Goal: Task Accomplishment & Management: Manage account settings

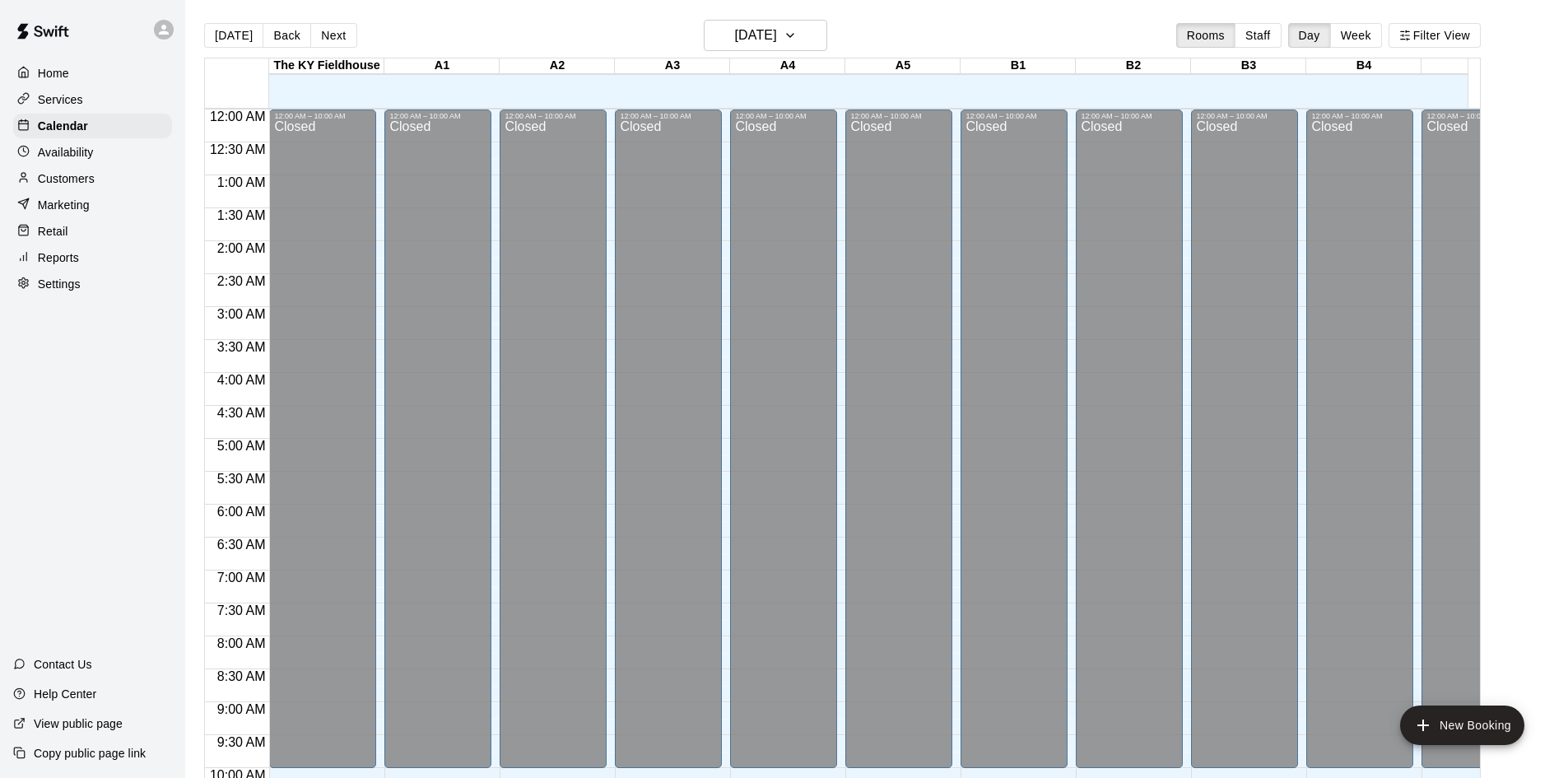
scroll to position [907, 0]
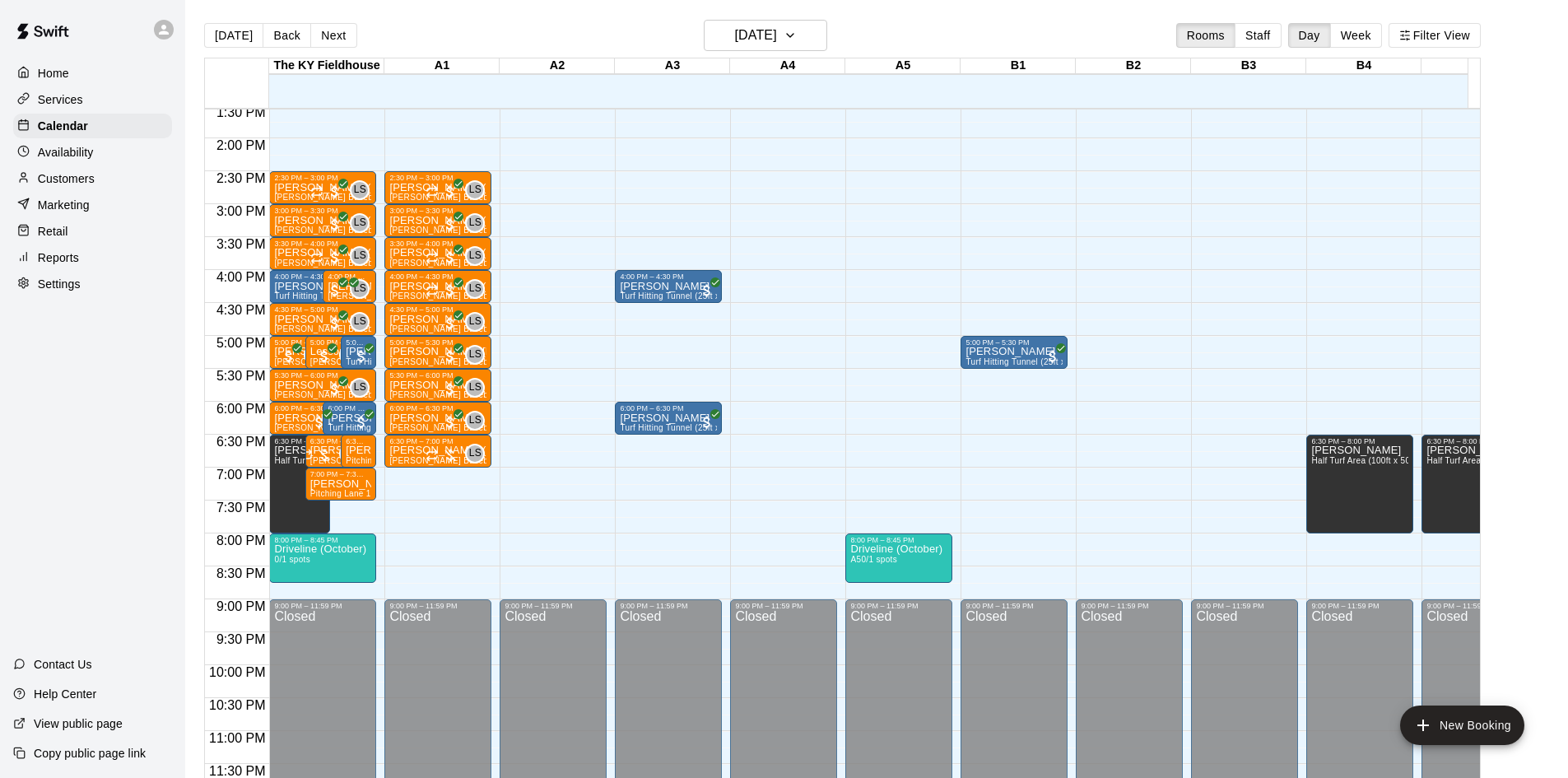
click at [1126, 245] on div "12:00 AM – 10:00 AM Closed 9:00 PM – 11:59 PM Closed" at bounding box center [1130, 6] width 107 height 1581
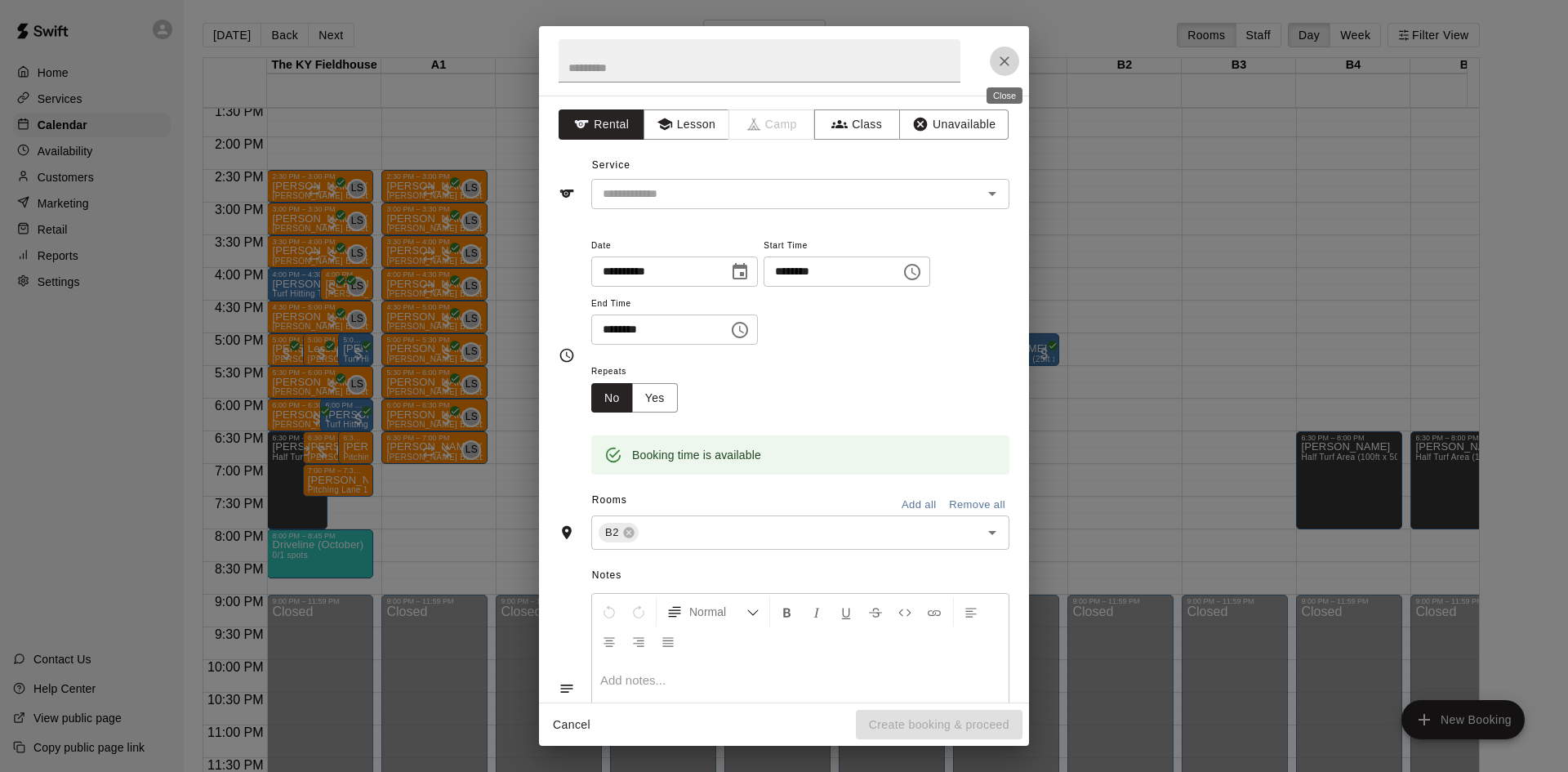
click at [1006, 57] on icon "Close" at bounding box center [1004, 61] width 16 height 16
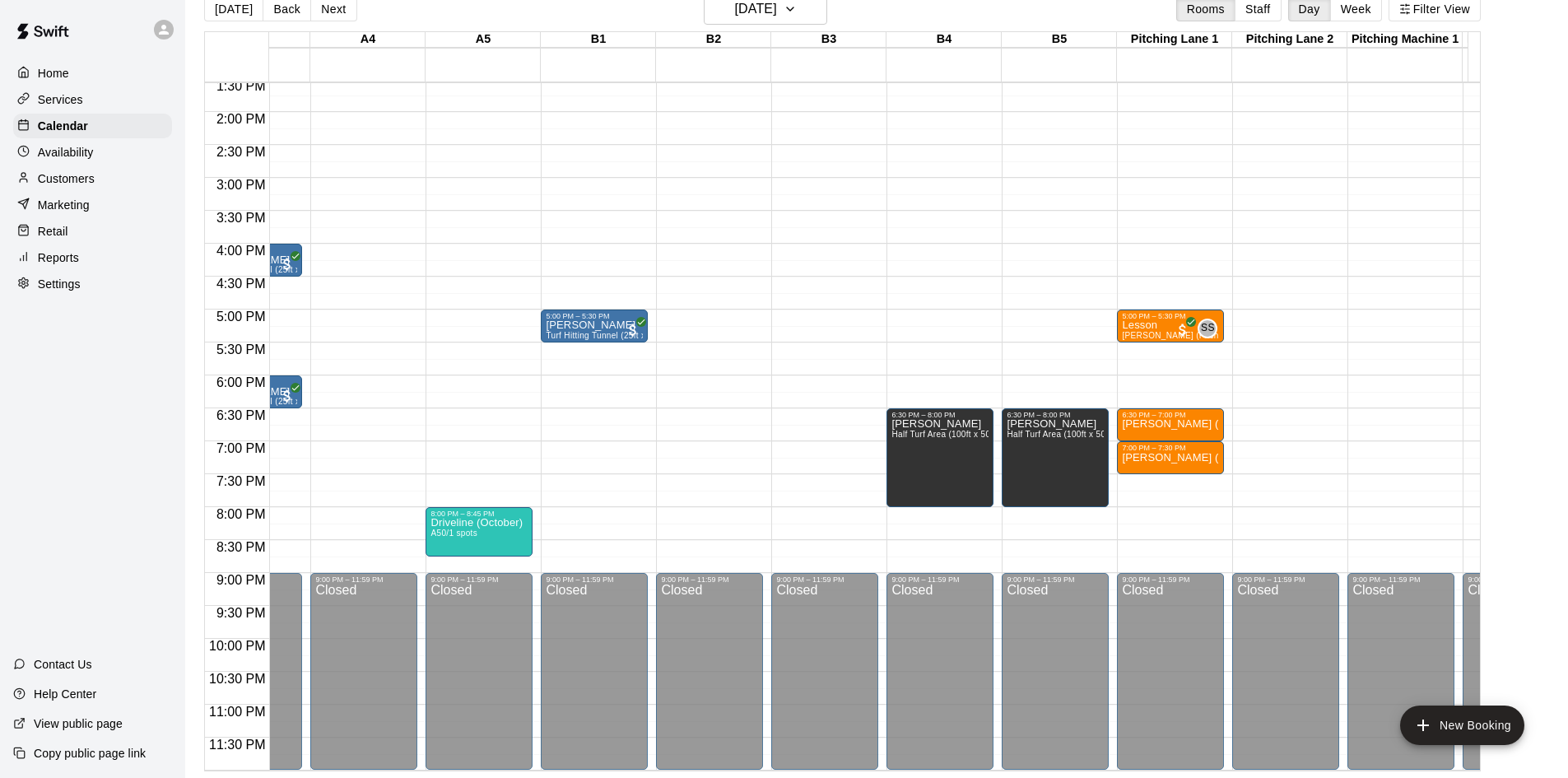
scroll to position [0, 460]
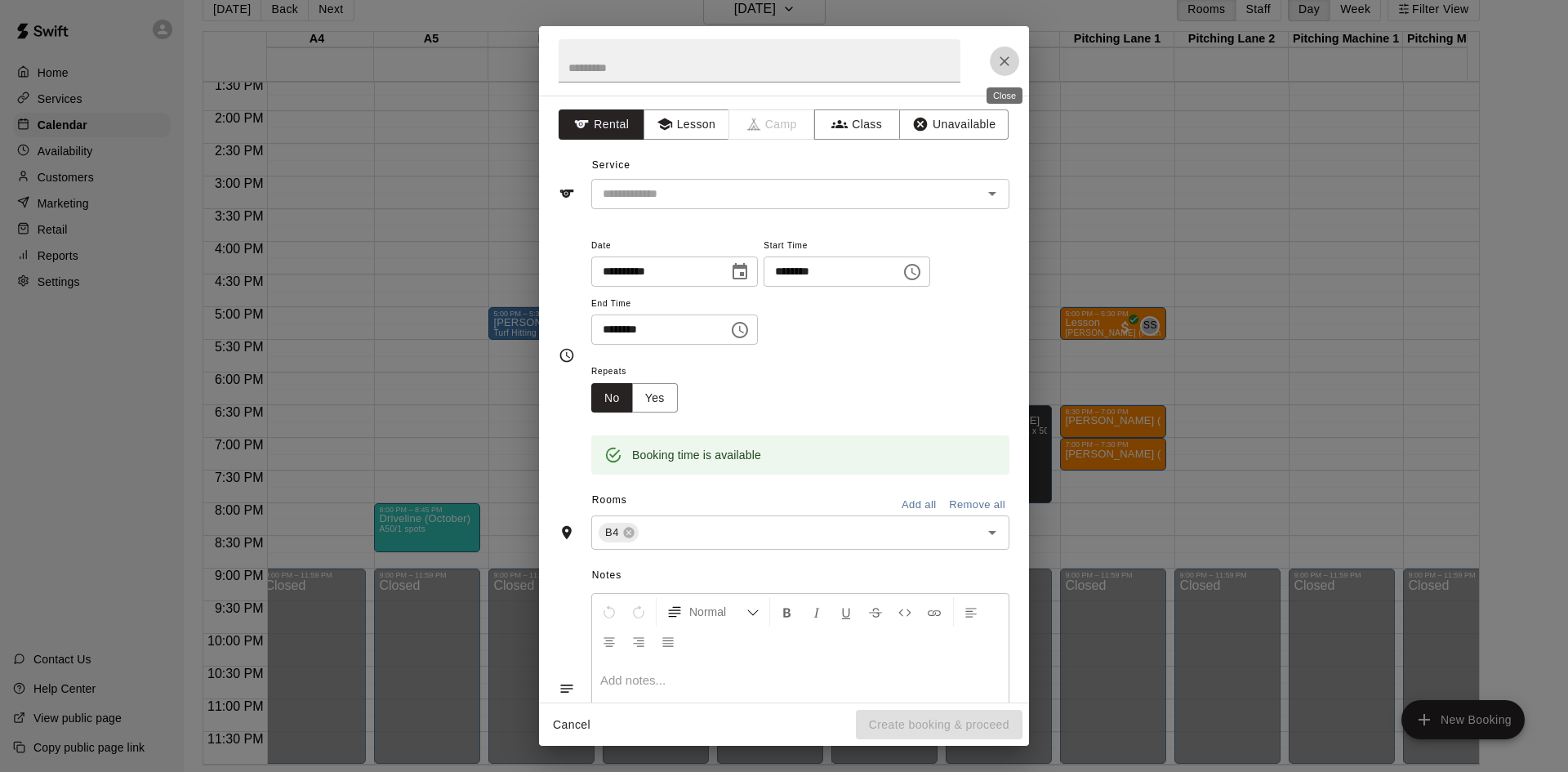
click at [997, 51] on button "Close" at bounding box center [1004, 61] width 29 height 29
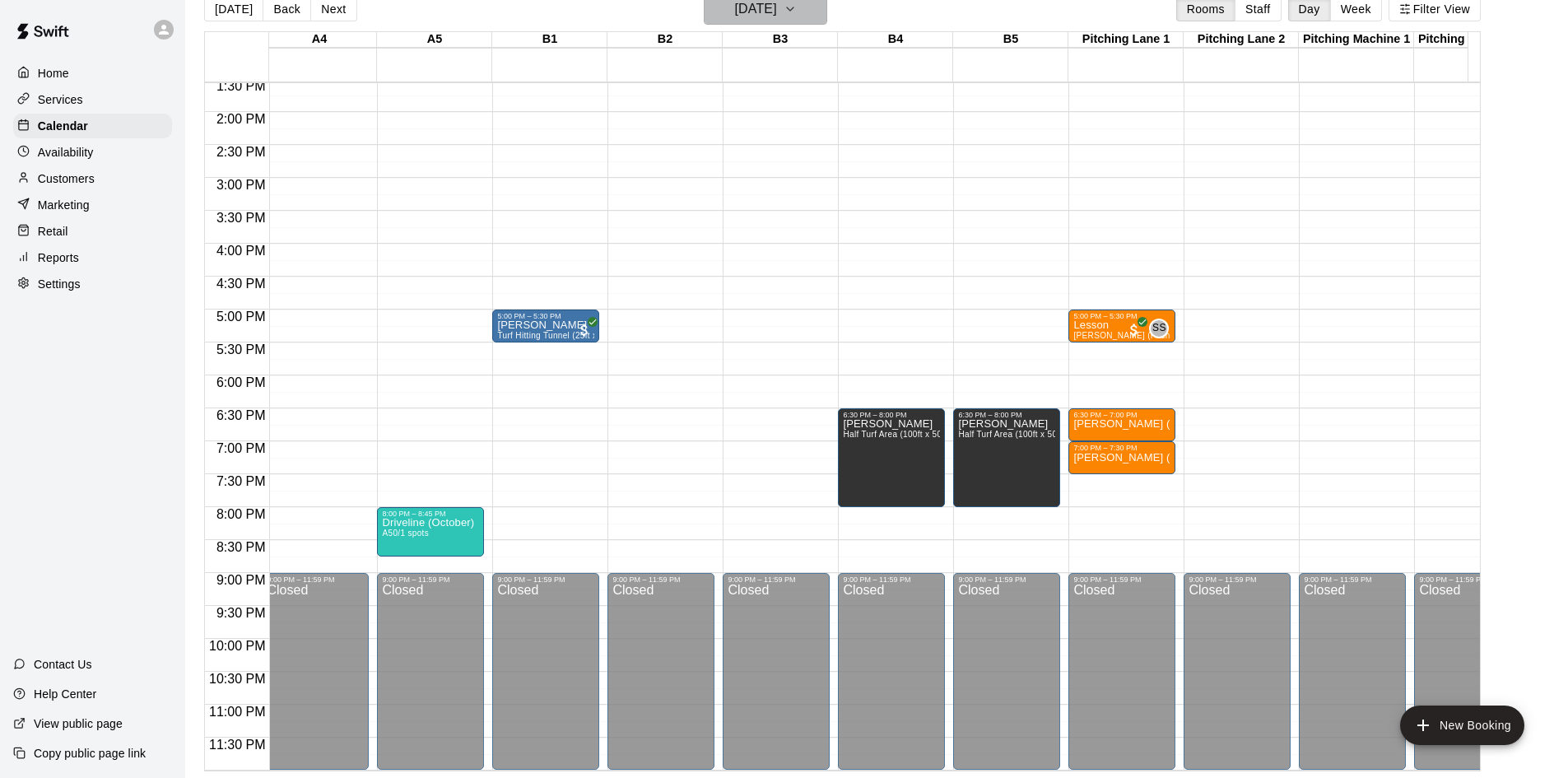
click at [777, 7] on h6 "[DATE]" at bounding box center [756, 8] width 42 height 23
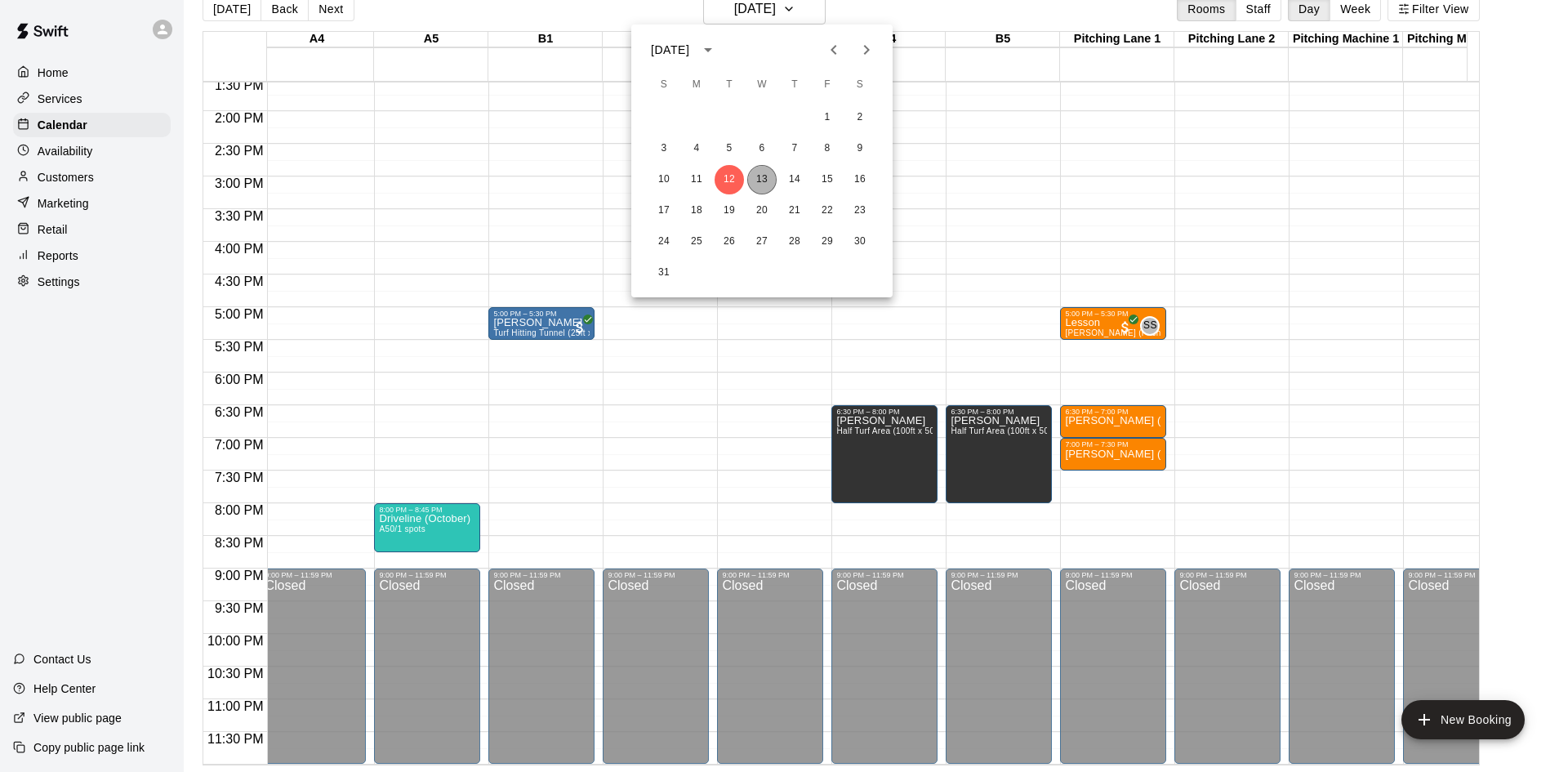
click at [757, 176] on button "13" at bounding box center [762, 179] width 29 height 29
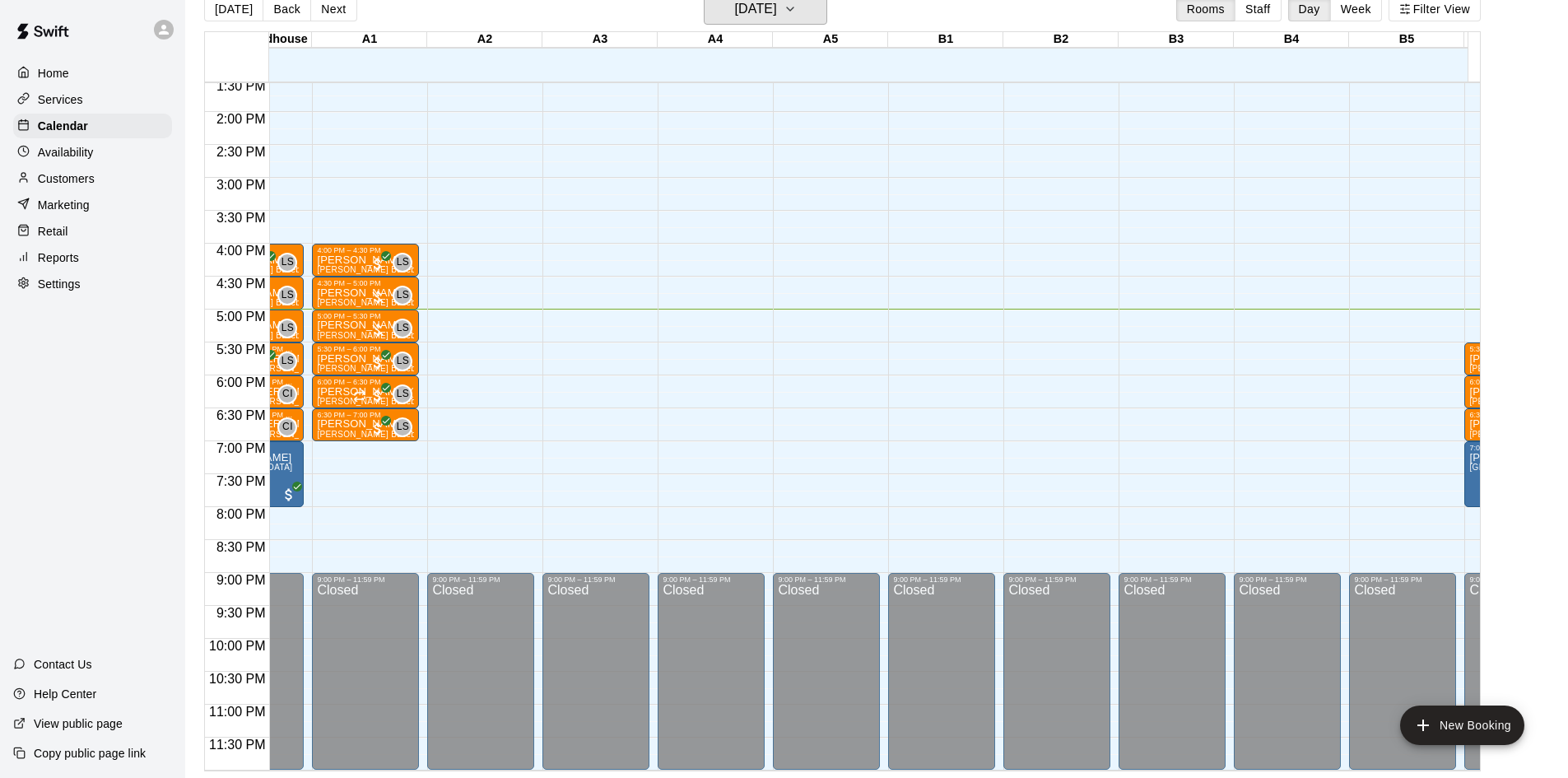
scroll to position [0, 84]
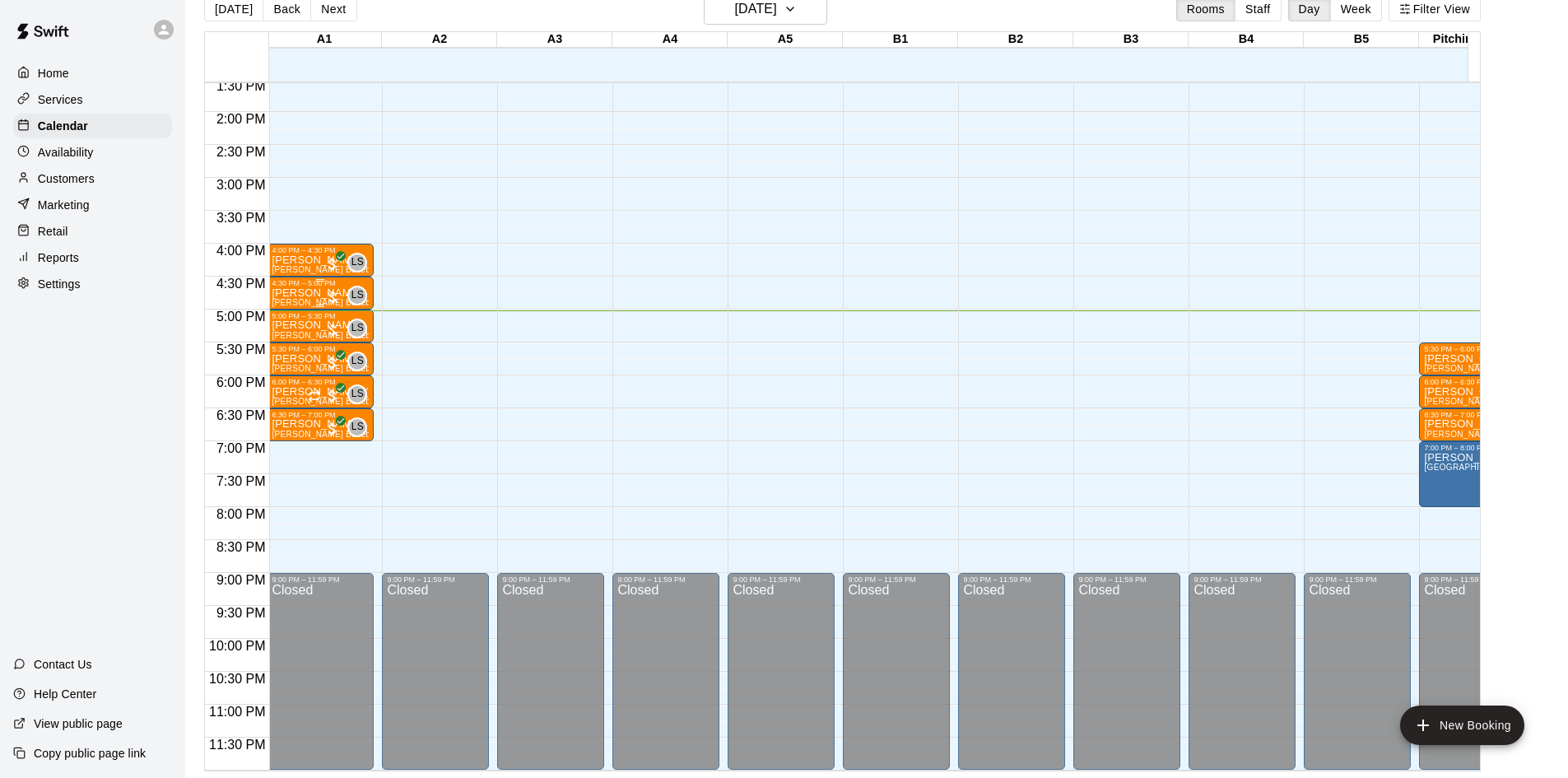
click at [331, 289] on div at bounding box center [332, 297] width 16 height 16
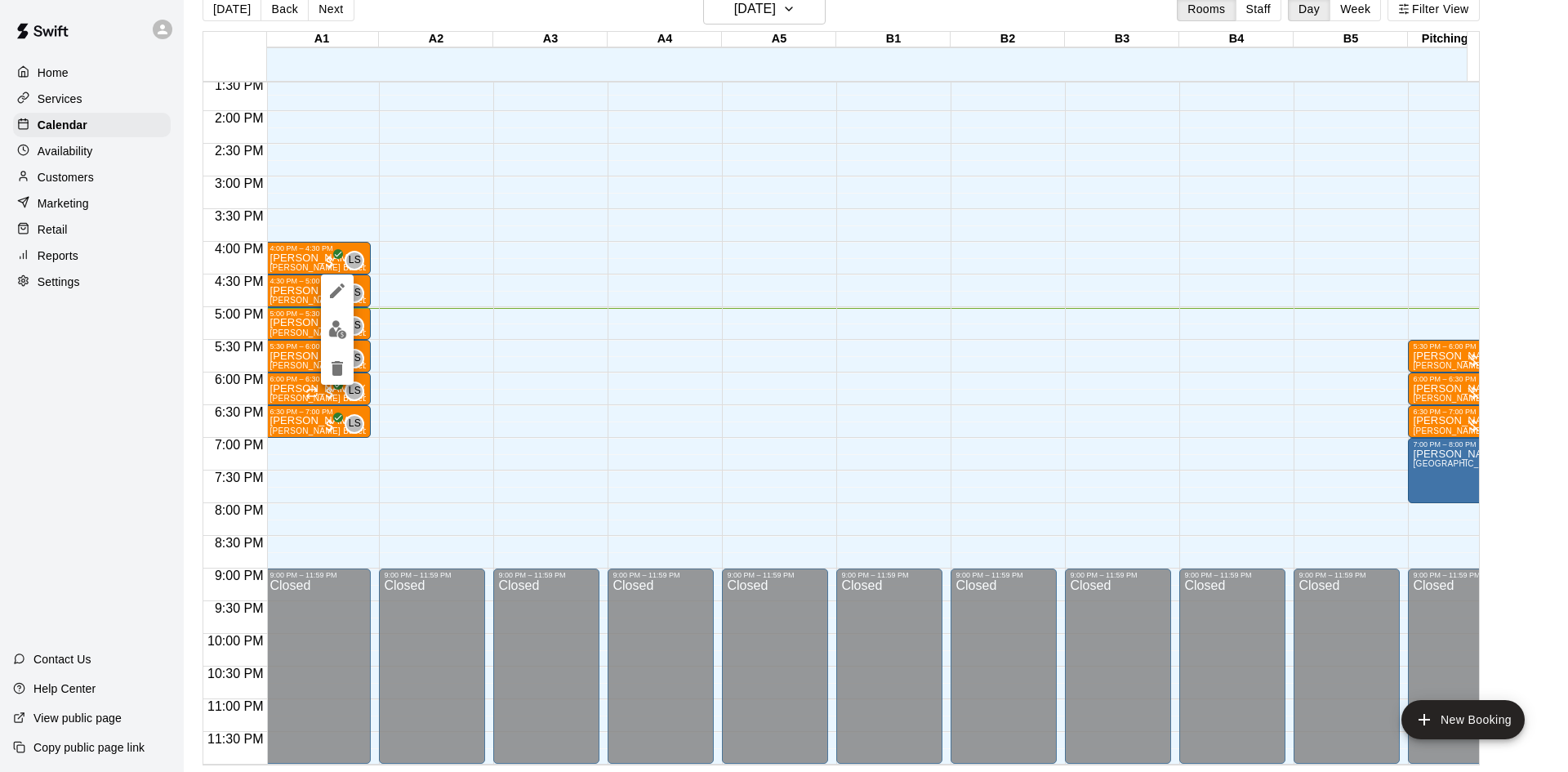
click at [327, 342] on button "edit" at bounding box center [337, 330] width 33 height 32
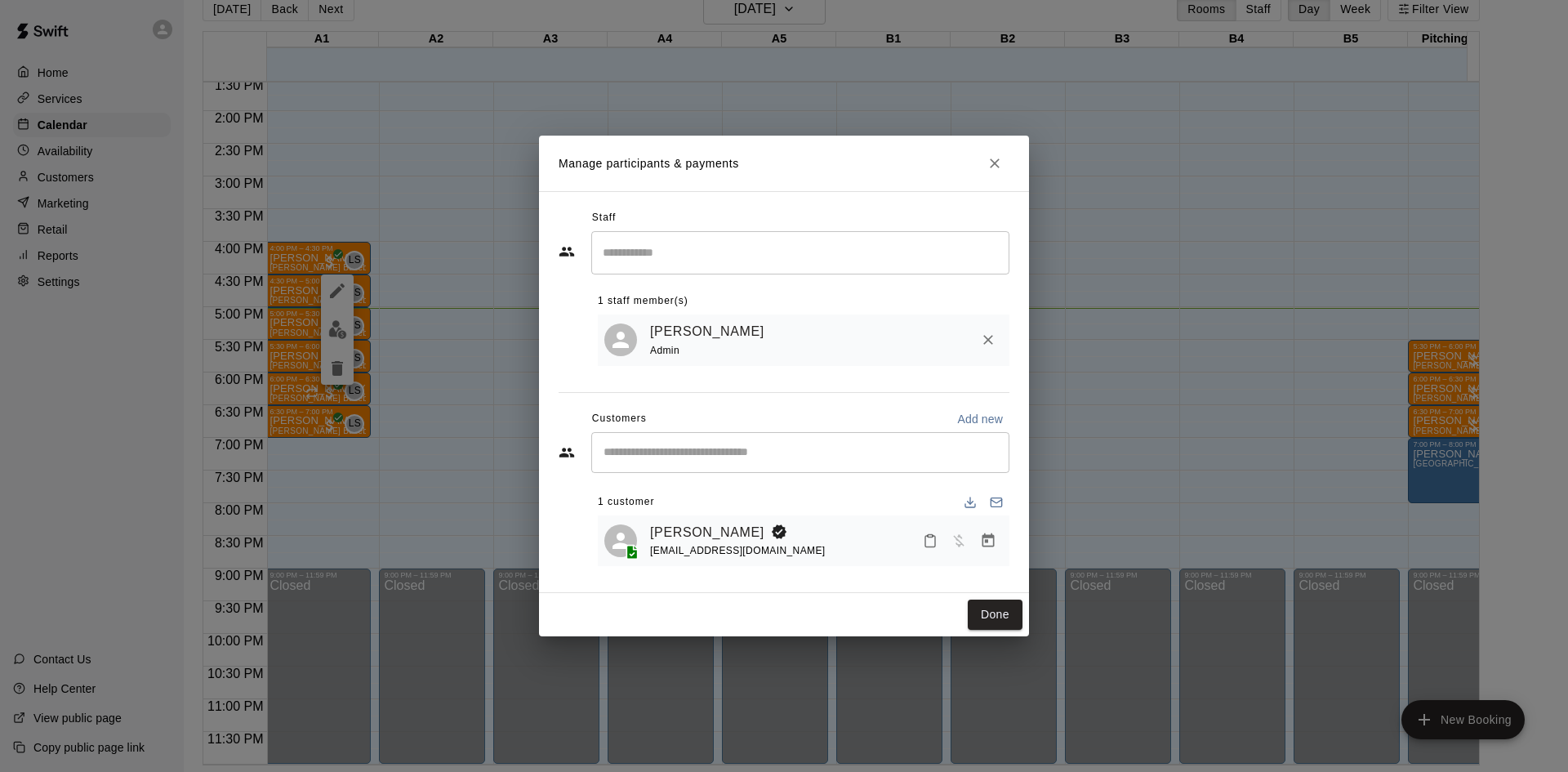
click at [985, 543] on icon "Manage bookings & payment" at bounding box center [989, 540] width 13 height 14
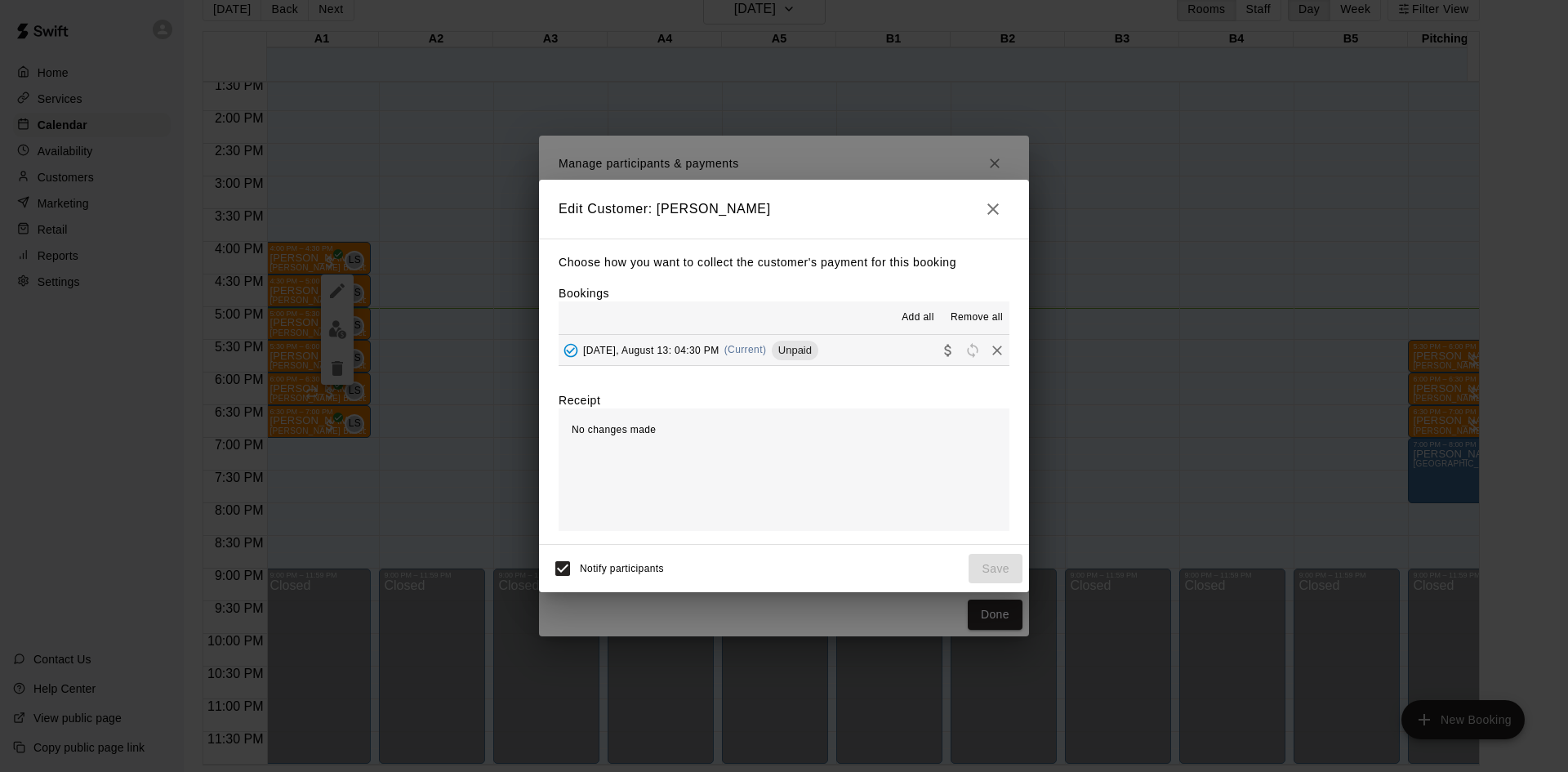
click at [757, 356] on div "[DATE], August 13: 04:30 PM (Current) Unpaid" at bounding box center [688, 350] width 260 height 24
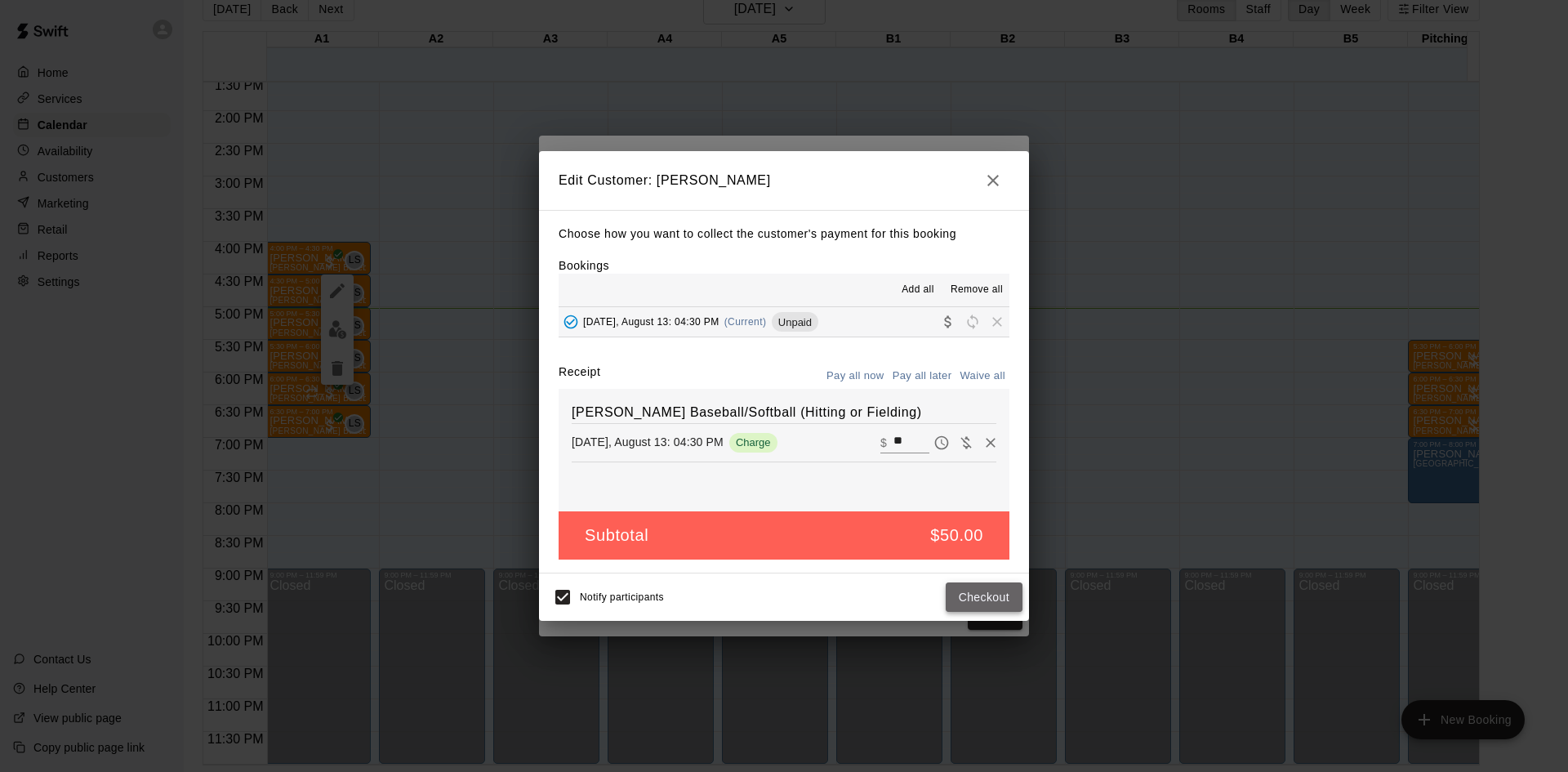
click at [983, 604] on button "Checkout" at bounding box center [984, 598] width 77 height 30
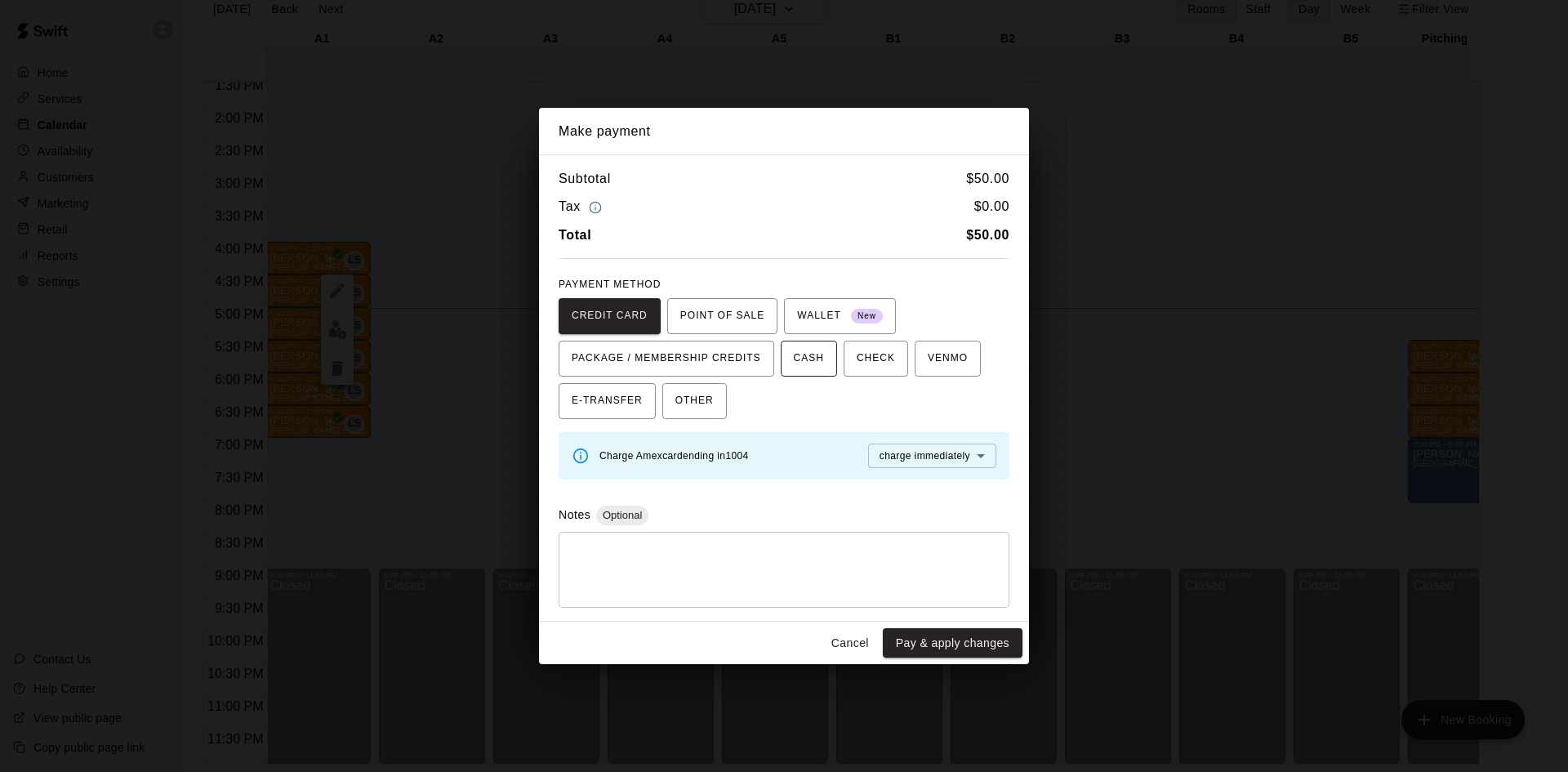
click at [815, 356] on span "CASH" at bounding box center [809, 358] width 30 height 26
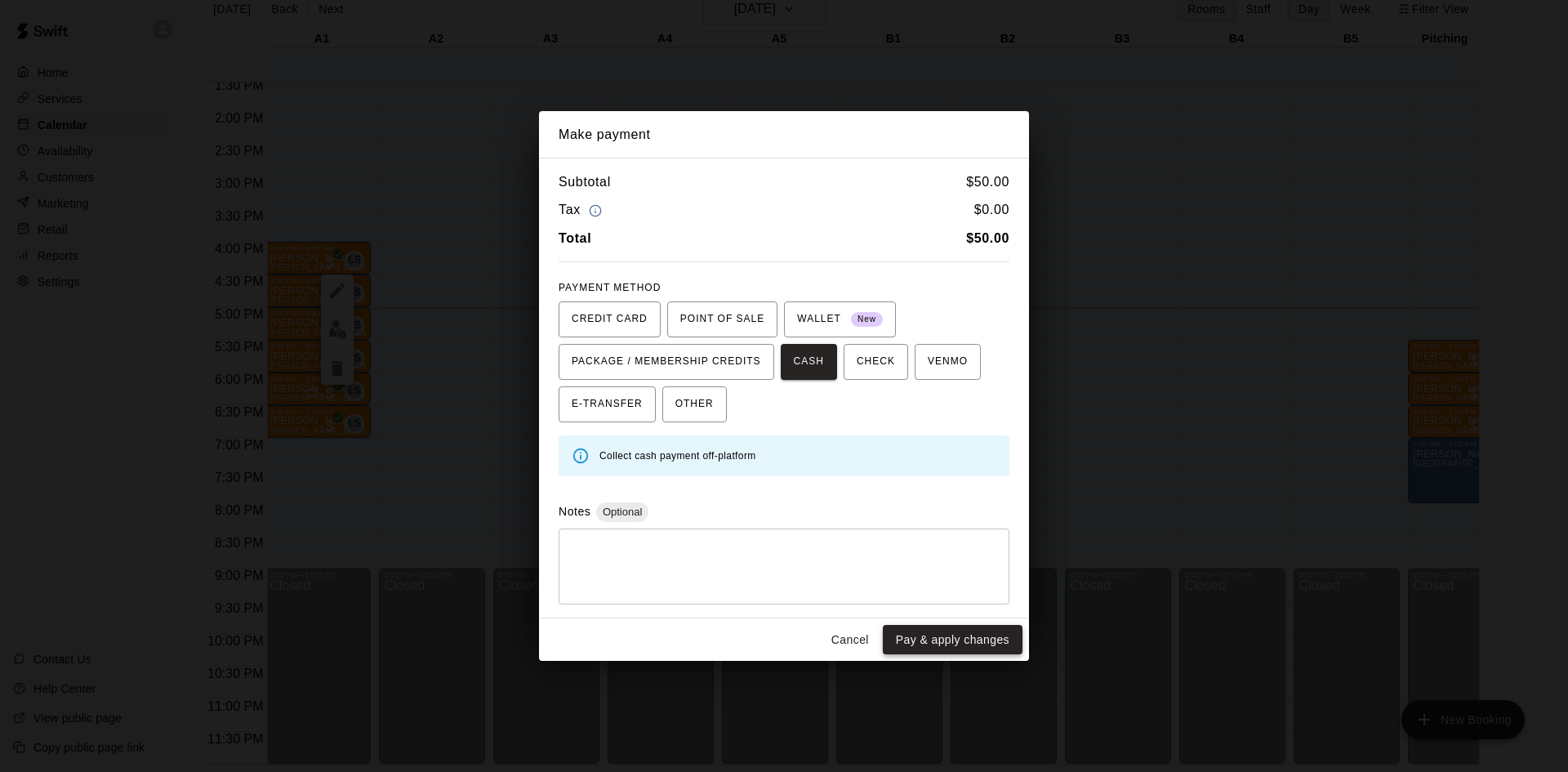
click at [953, 632] on button "Pay & apply changes" at bounding box center [953, 640] width 140 height 30
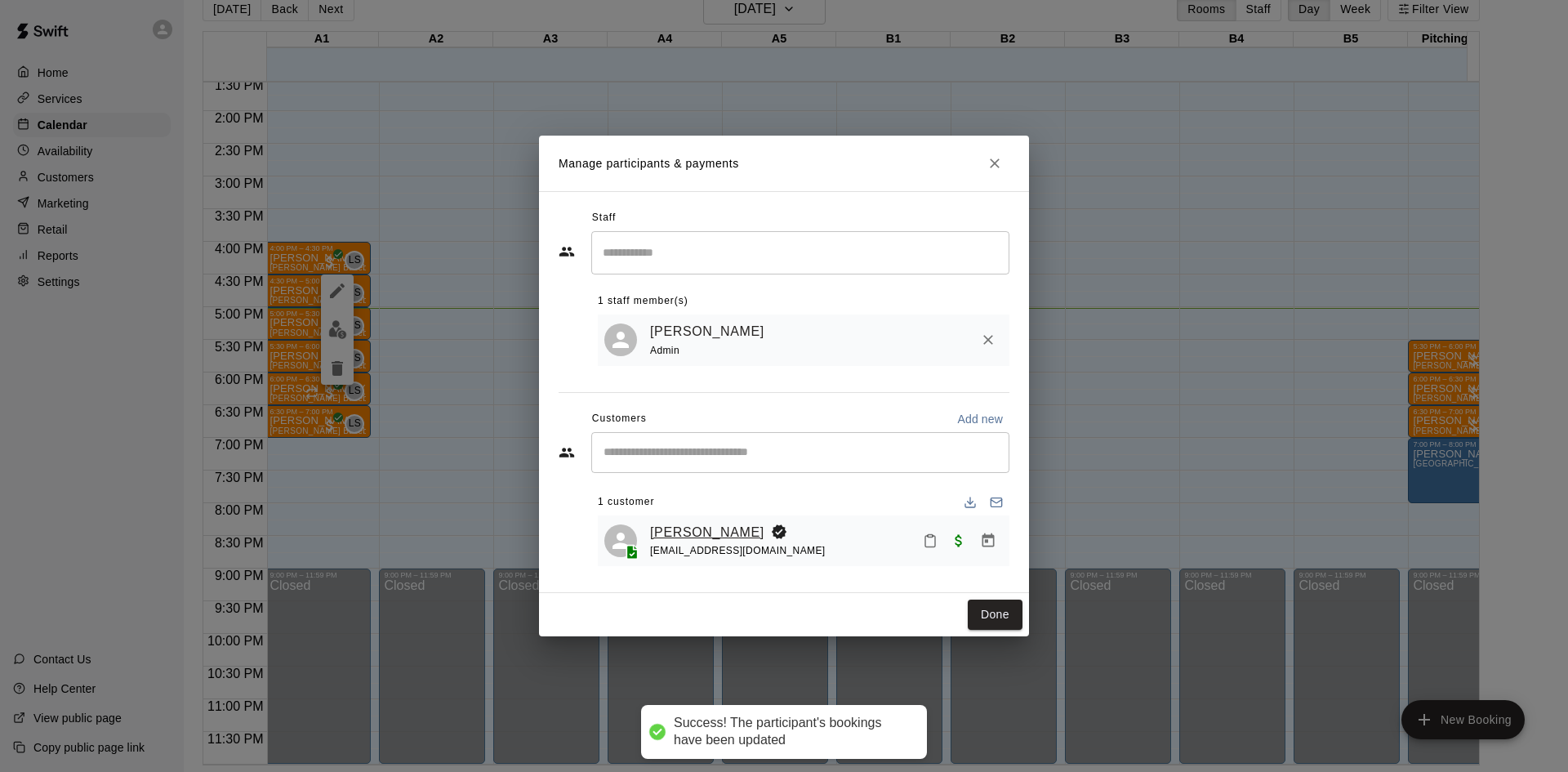
click at [697, 538] on link "[PERSON_NAME]" at bounding box center [707, 532] width 114 height 21
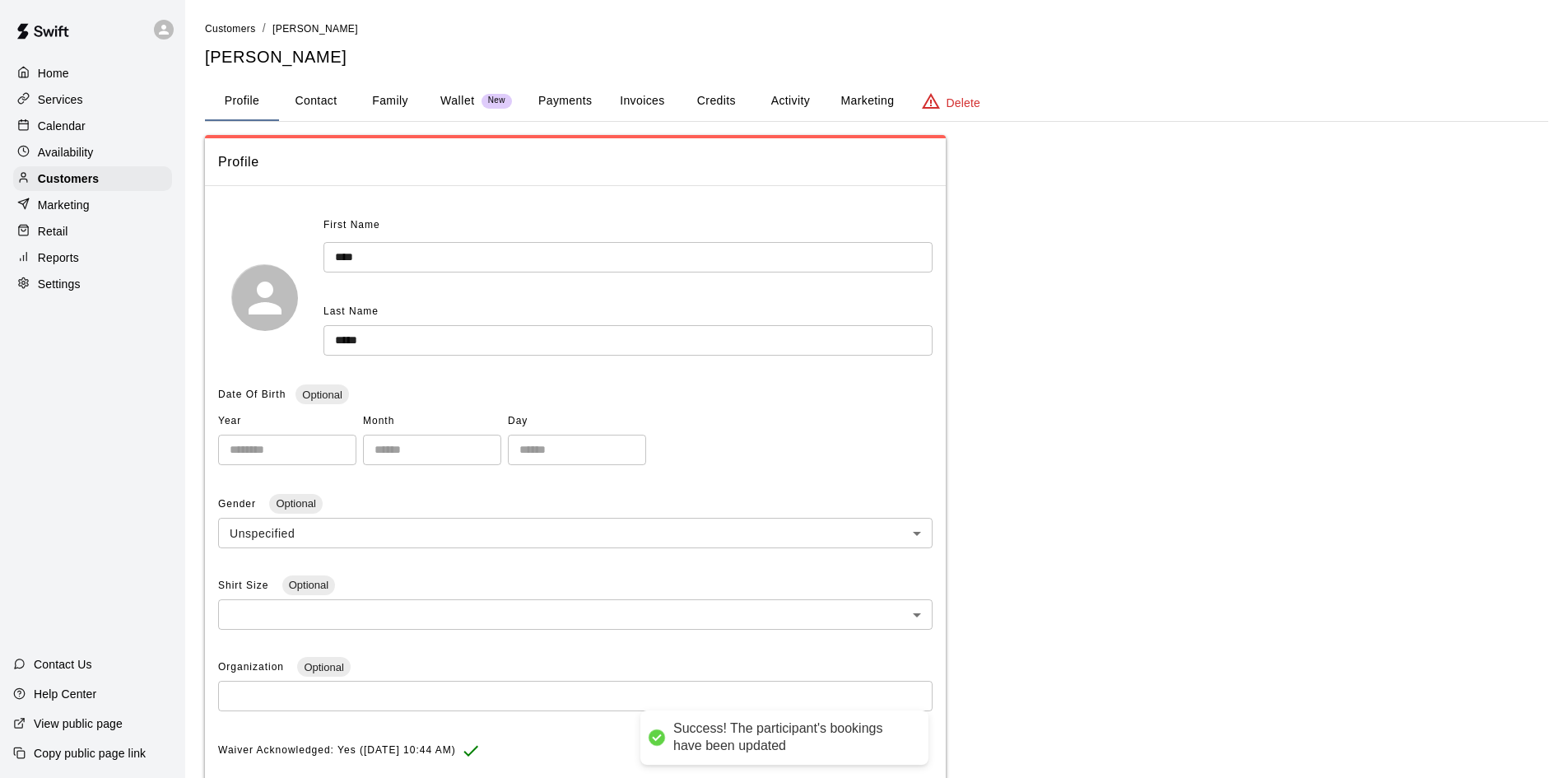
click at [790, 103] on button "Activity" at bounding box center [790, 101] width 74 height 40
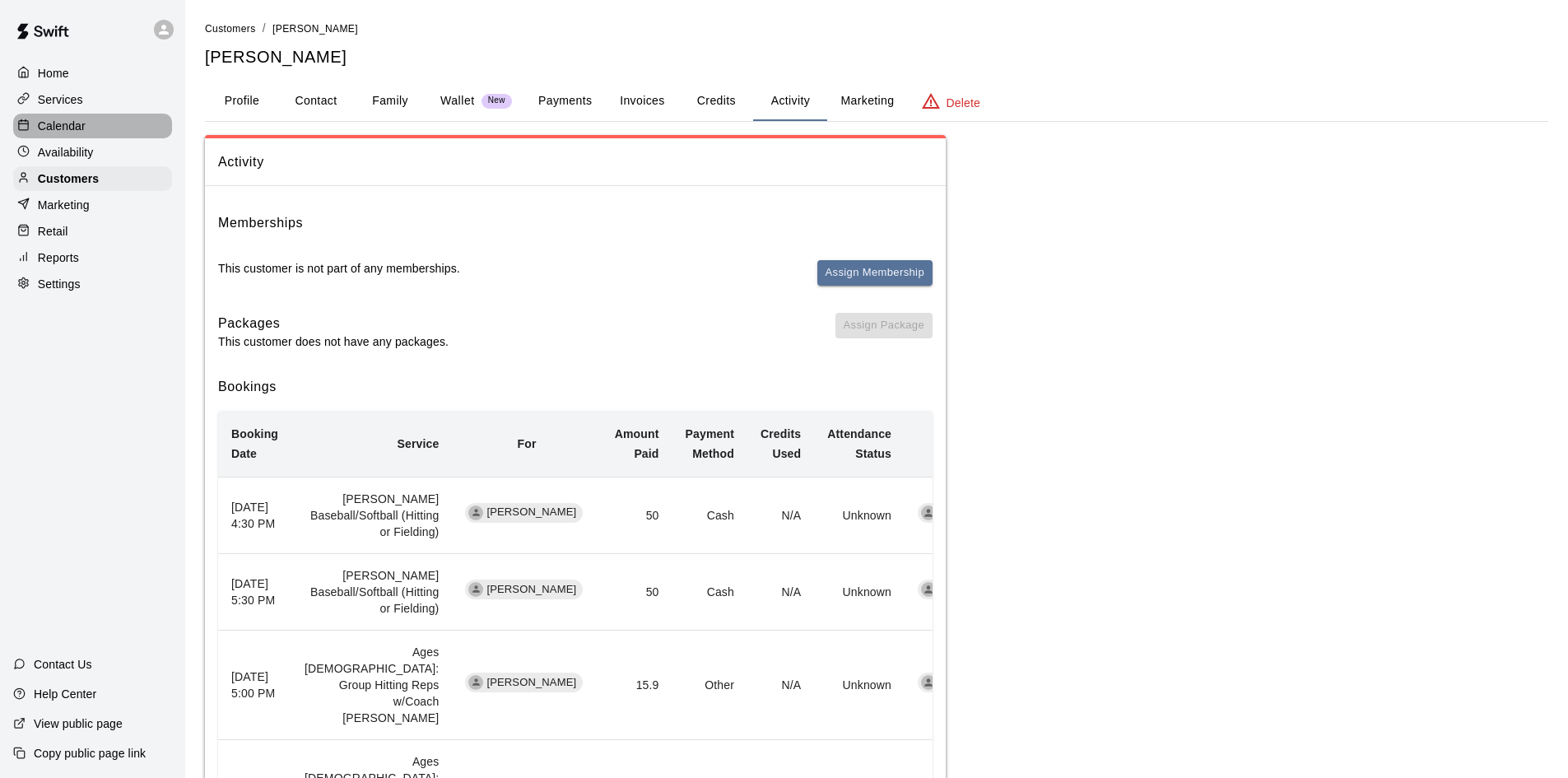
click at [110, 130] on div "Calendar" at bounding box center [92, 125] width 158 height 25
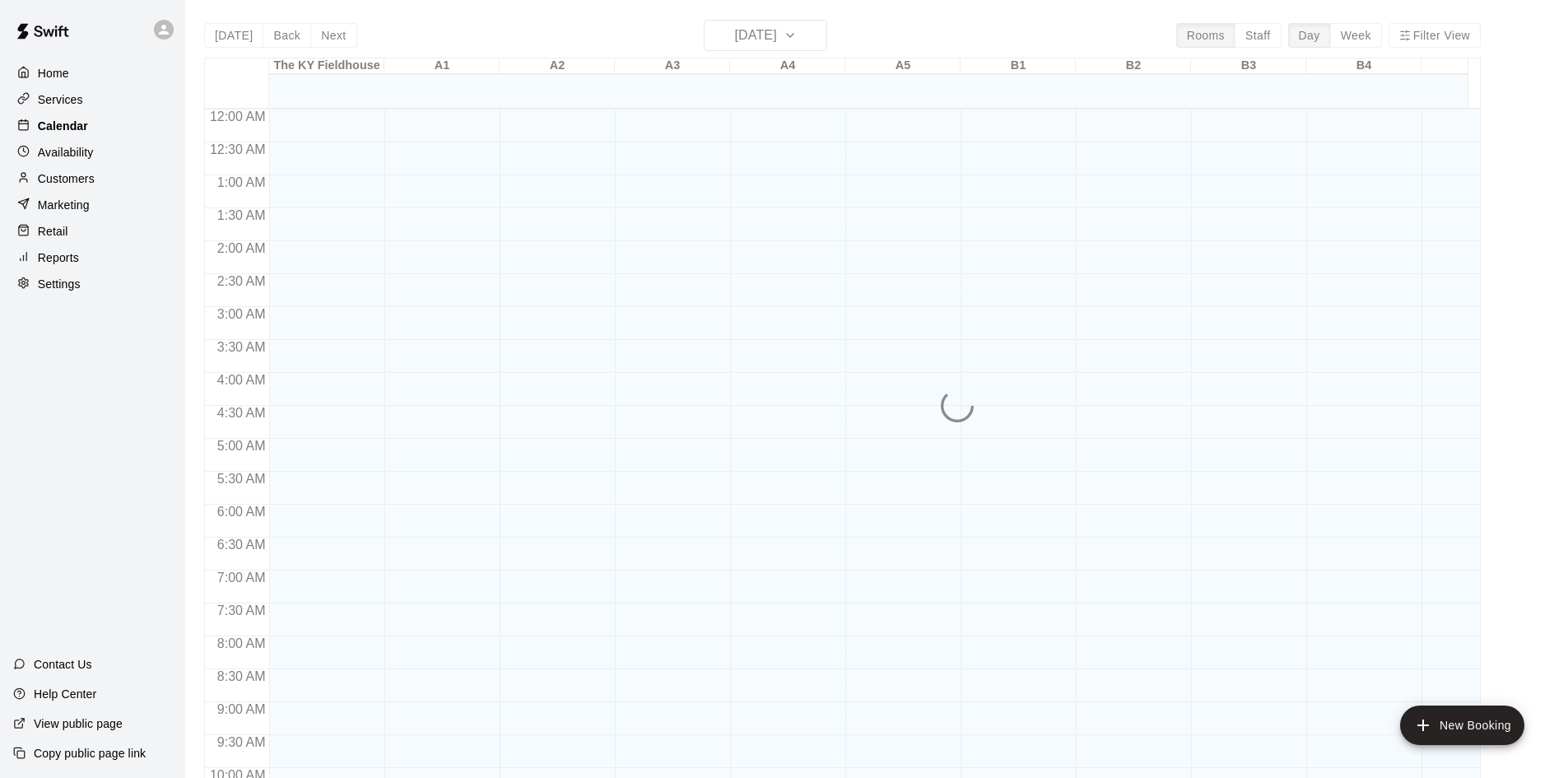
scroll to position [844, 0]
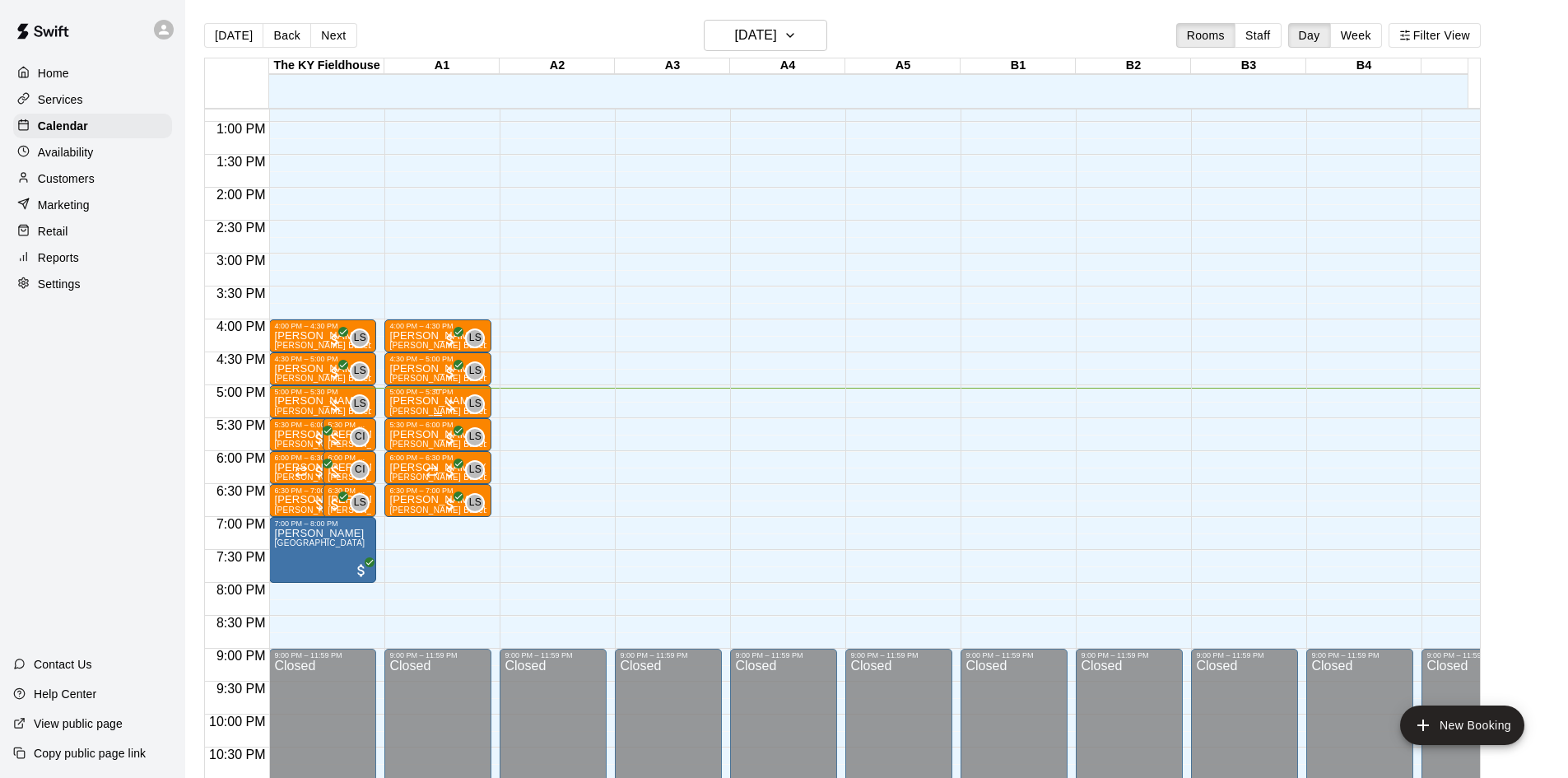
click at [455, 403] on div at bounding box center [450, 405] width 16 height 16
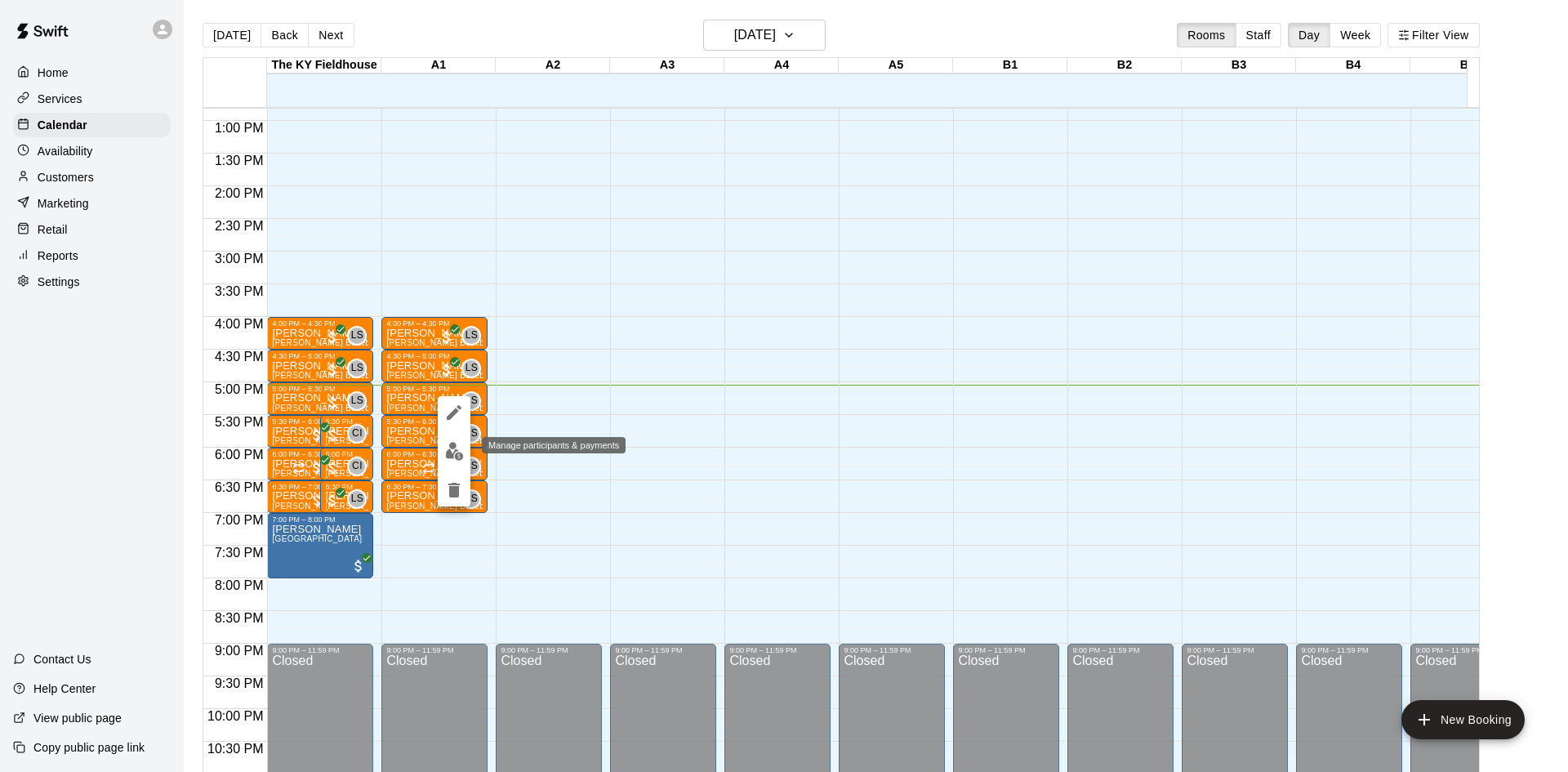
drag, startPoint x: 451, startPoint y: 400, endPoint x: 446, endPoint y: 452, distance: 52.2
click at [446, 452] on div at bounding box center [454, 451] width 33 height 110
click at [446, 453] on img "edit" at bounding box center [454, 451] width 18 height 19
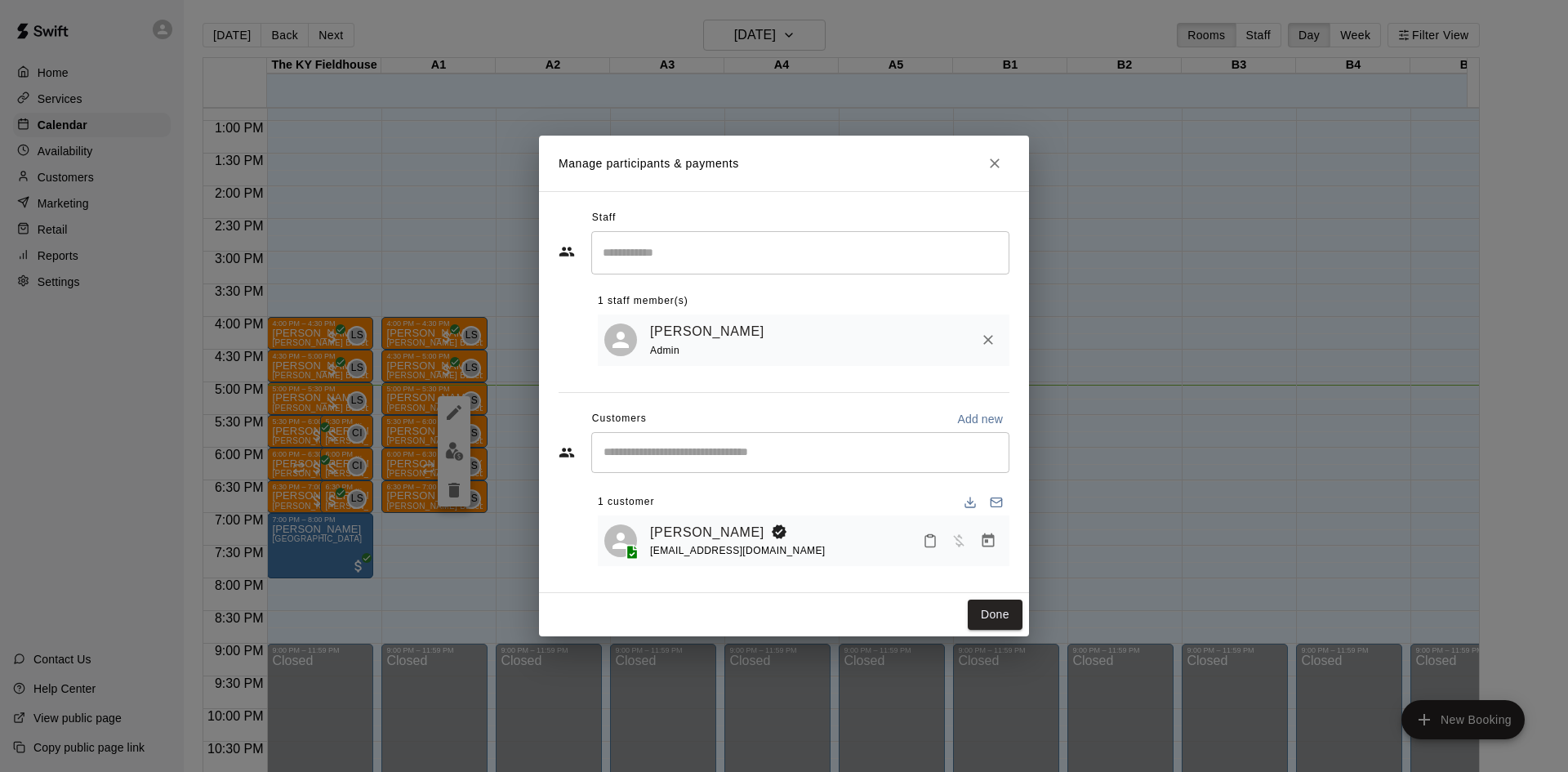
click at [993, 538] on icon "Manage bookings & payment" at bounding box center [989, 540] width 13 height 14
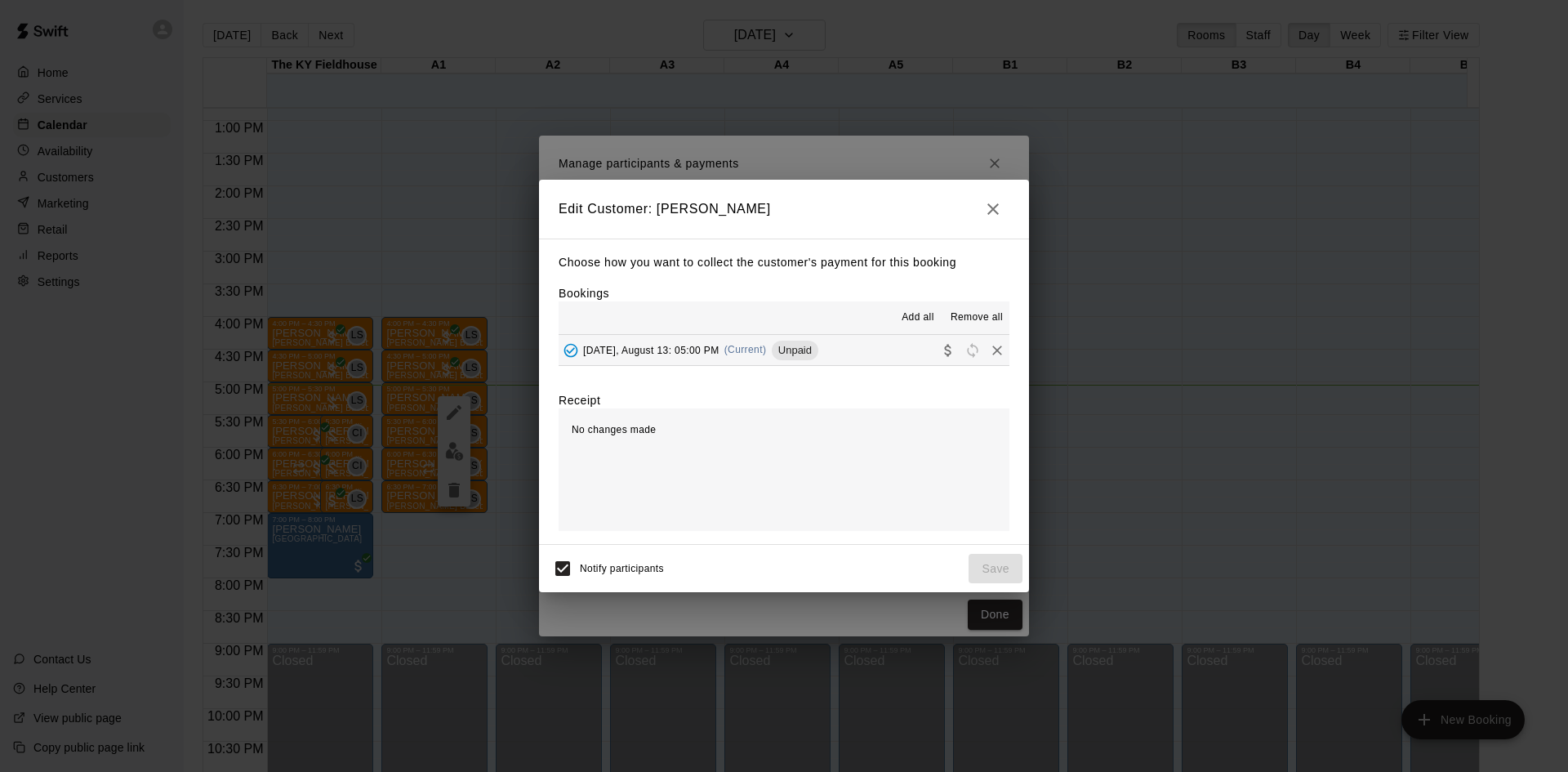
click at [755, 383] on div "Choose how you want to collect the customer's payment for this booking Bookings…" at bounding box center [784, 392] width 490 height 306
click at [790, 323] on div "Add all Remove all" at bounding box center [784, 317] width 451 height 33
click at [791, 333] on div "Add all Remove all" at bounding box center [784, 317] width 451 height 33
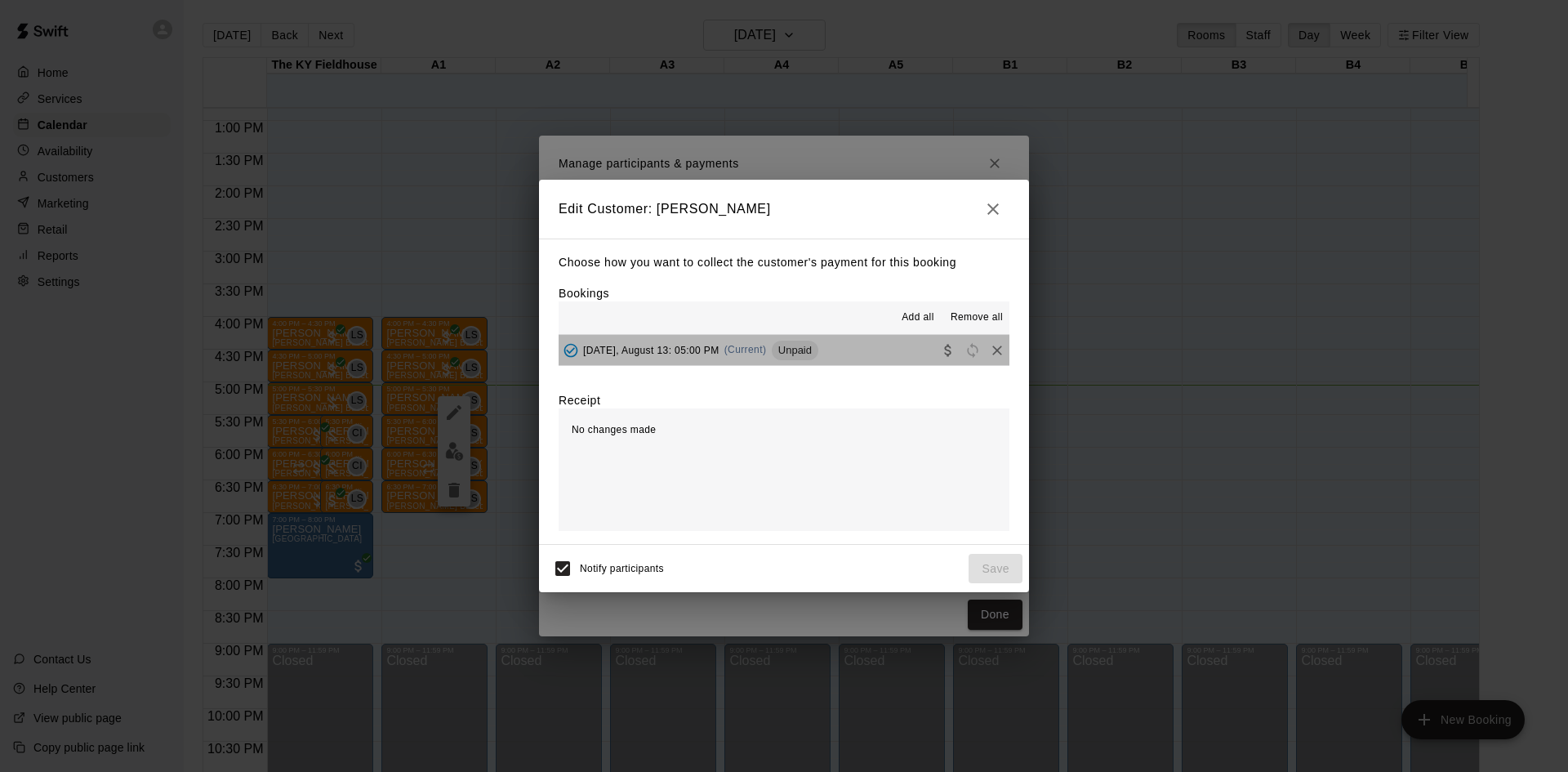
click at [793, 346] on span "Unpaid" at bounding box center [795, 350] width 46 height 13
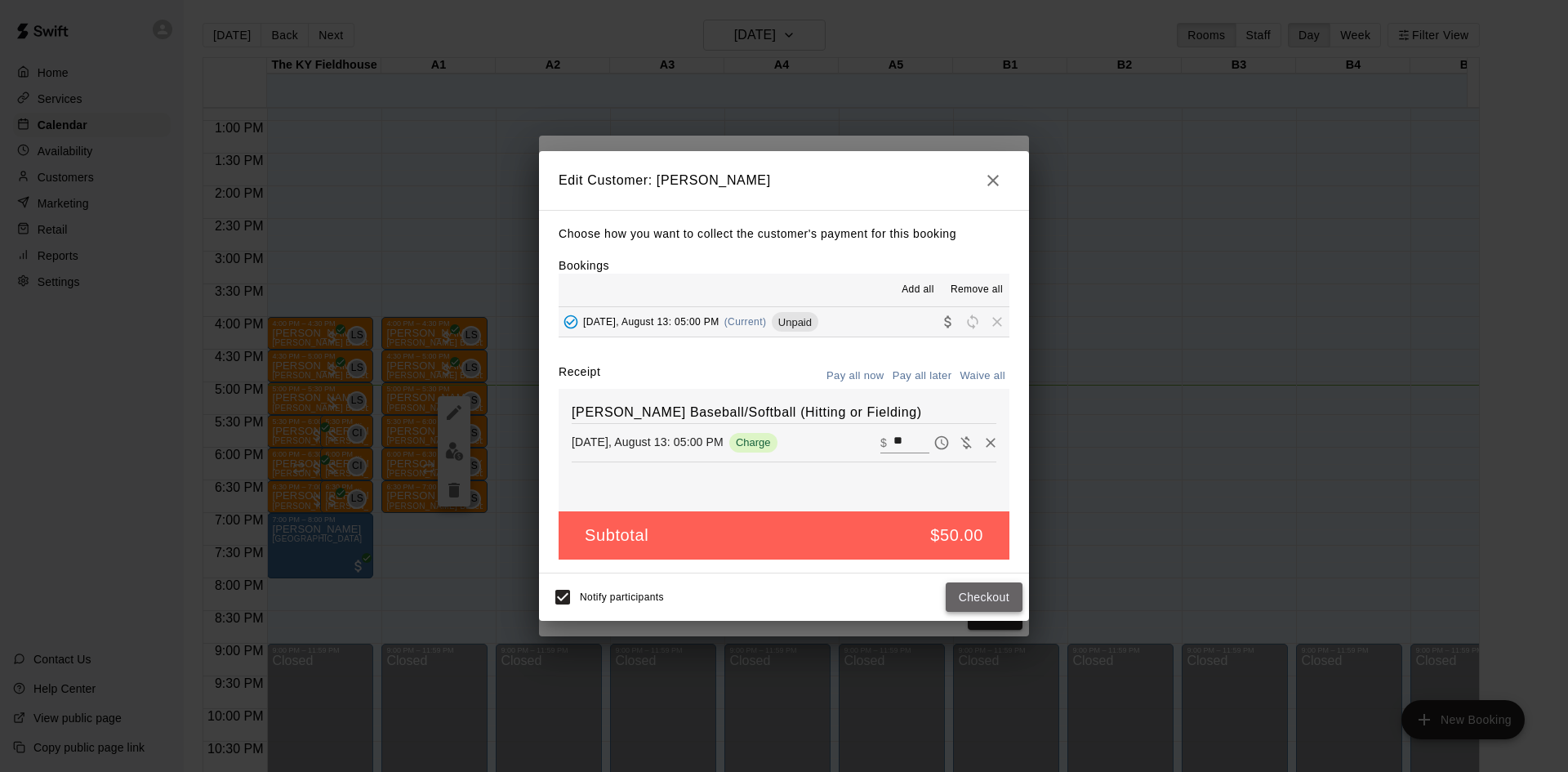
click at [1006, 604] on button "Checkout" at bounding box center [984, 598] width 77 height 30
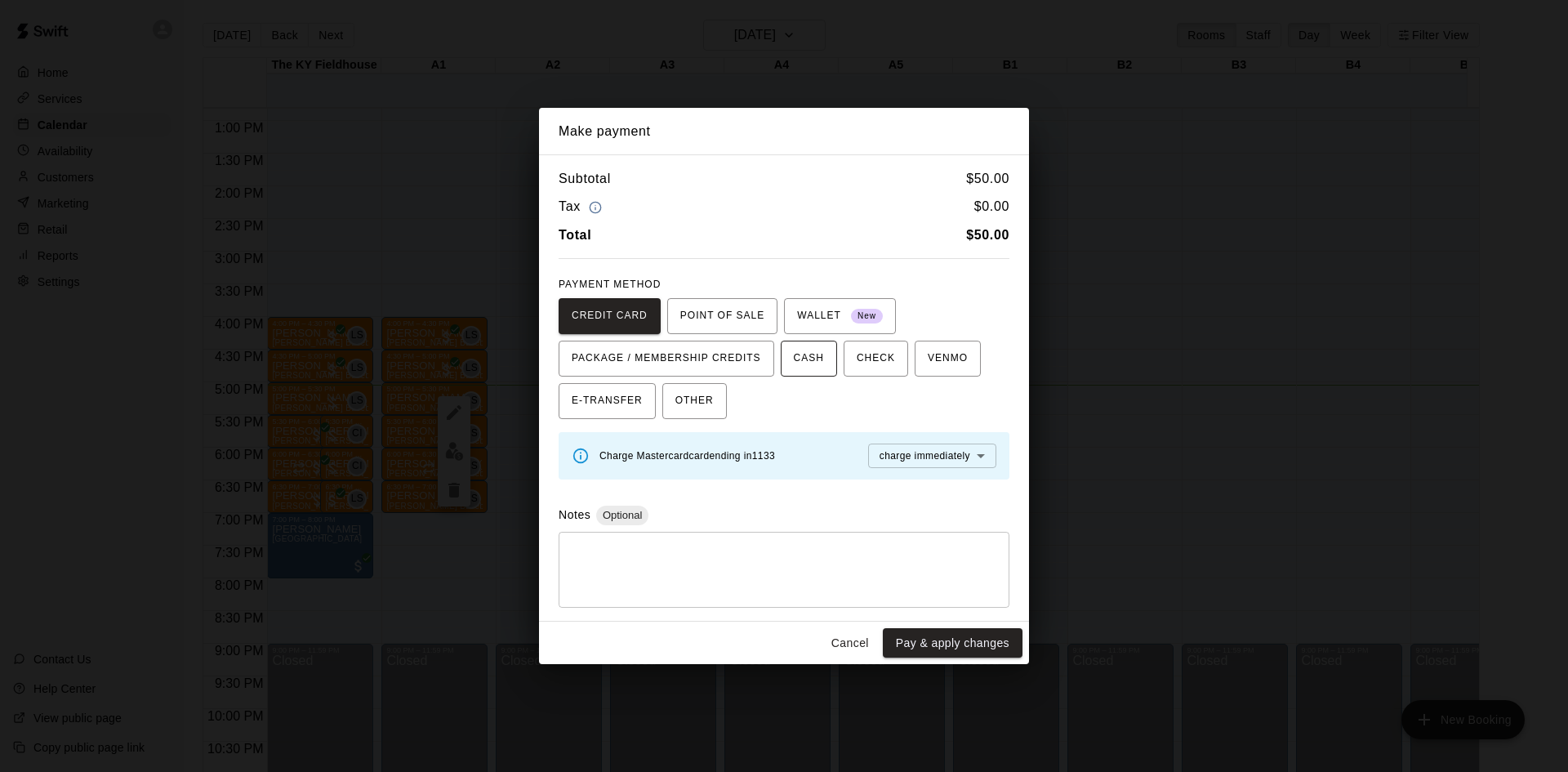
click at [785, 360] on button "CASH" at bounding box center [809, 358] width 56 height 36
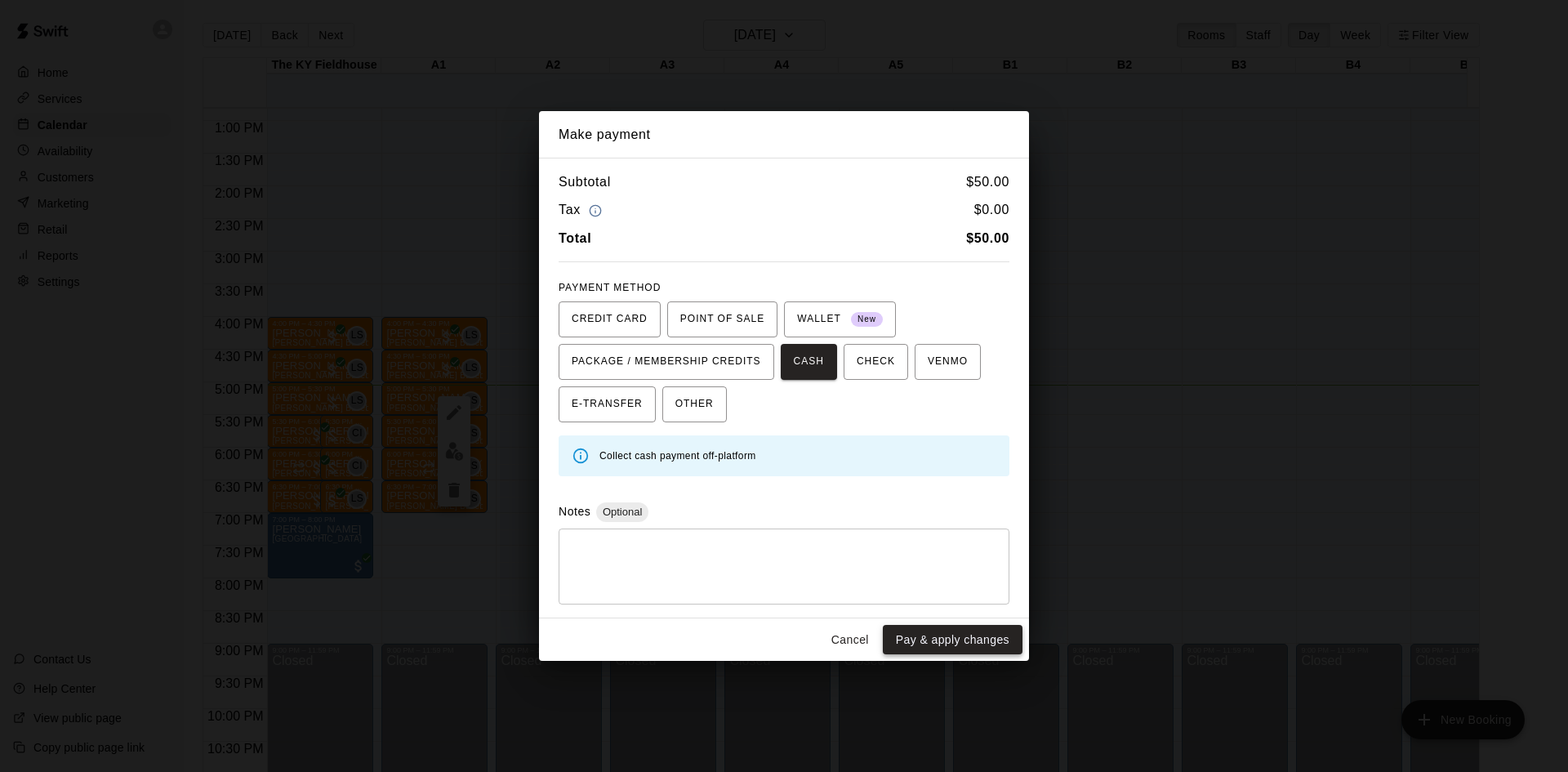
click at [937, 645] on button "Pay & apply changes" at bounding box center [953, 640] width 140 height 30
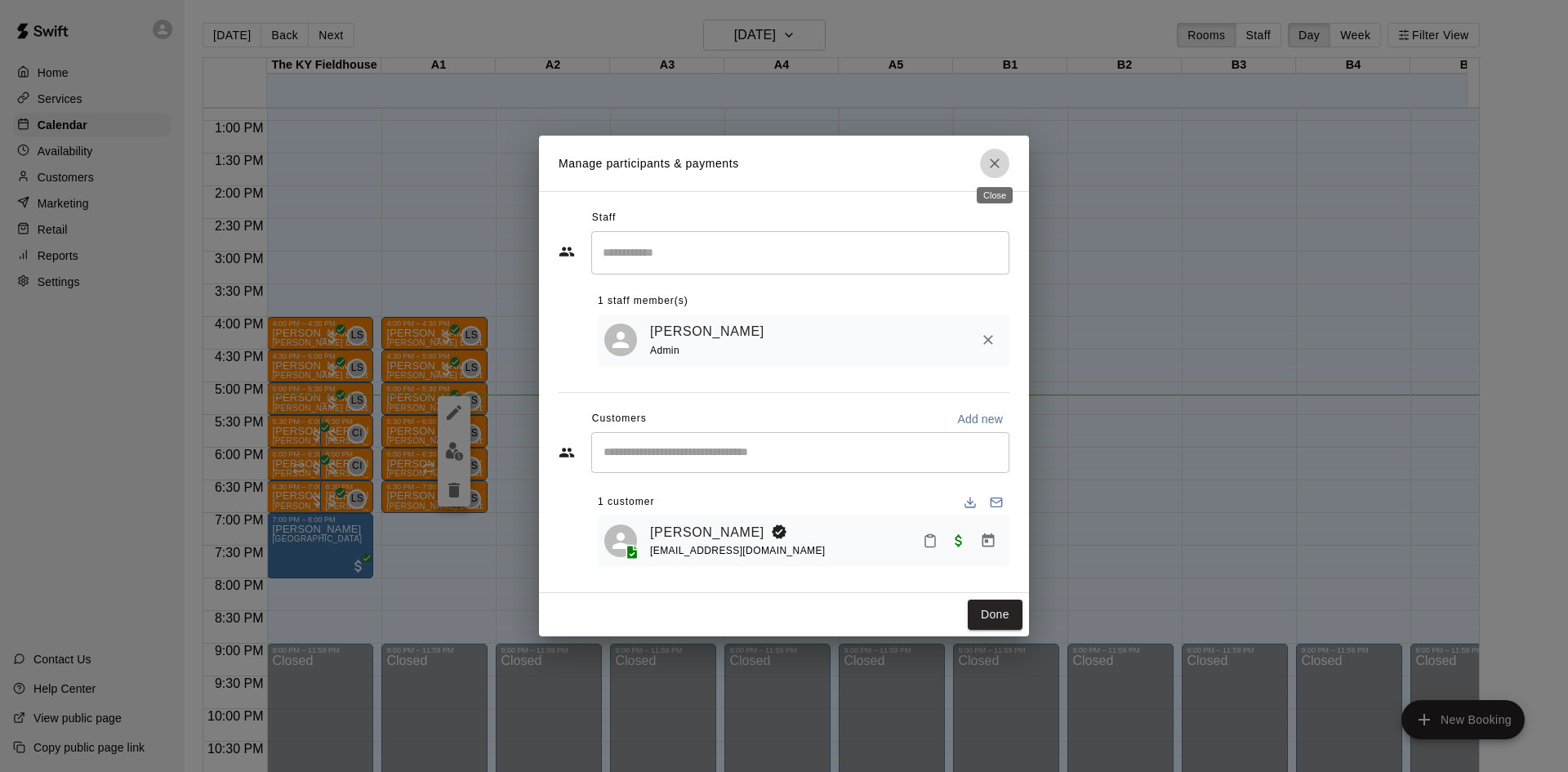
click at [995, 159] on icon "Close" at bounding box center [994, 163] width 16 height 16
